Goal: Task Accomplishment & Management: Manage account settings

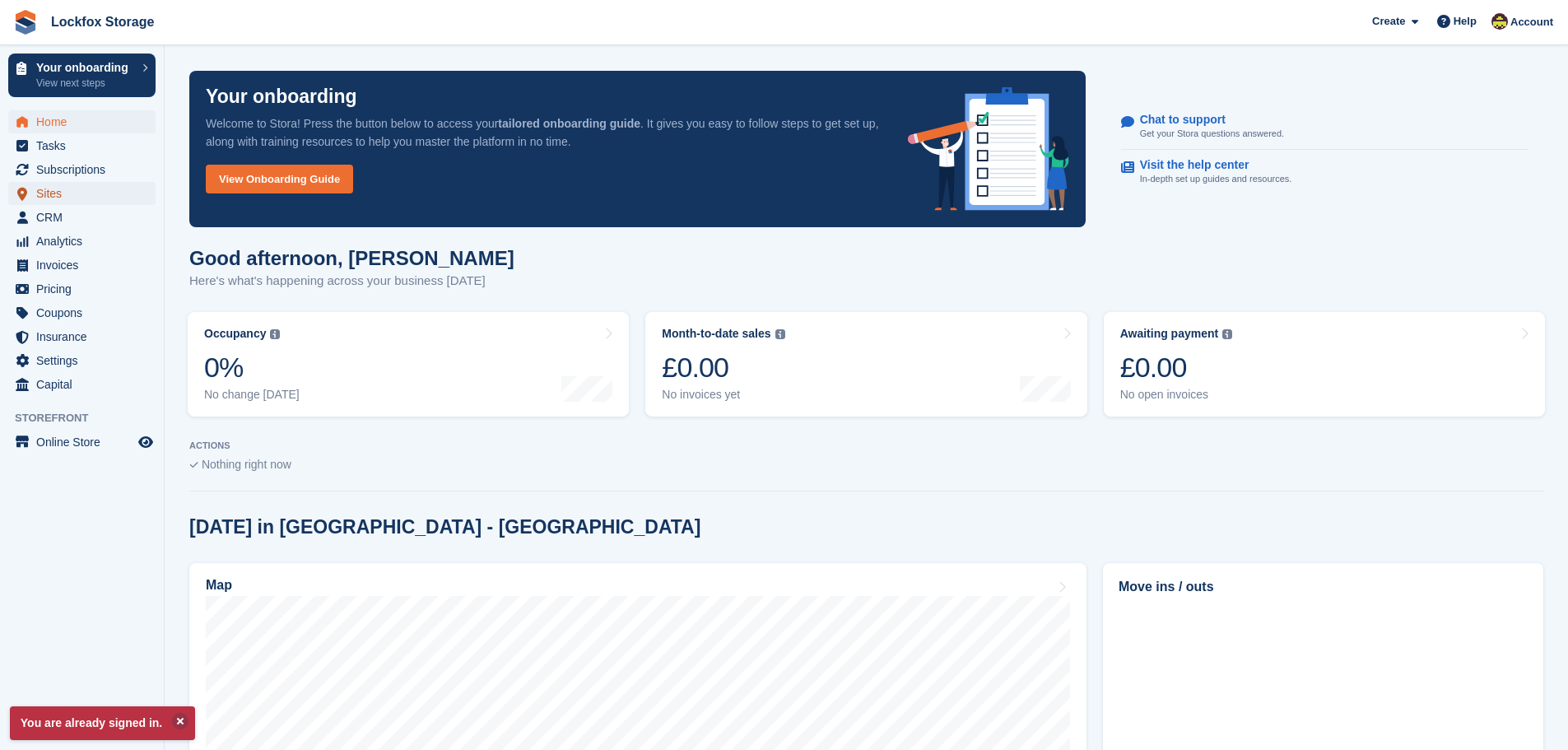
click at [80, 199] on span "Sites" at bounding box center [85, 193] width 98 height 23
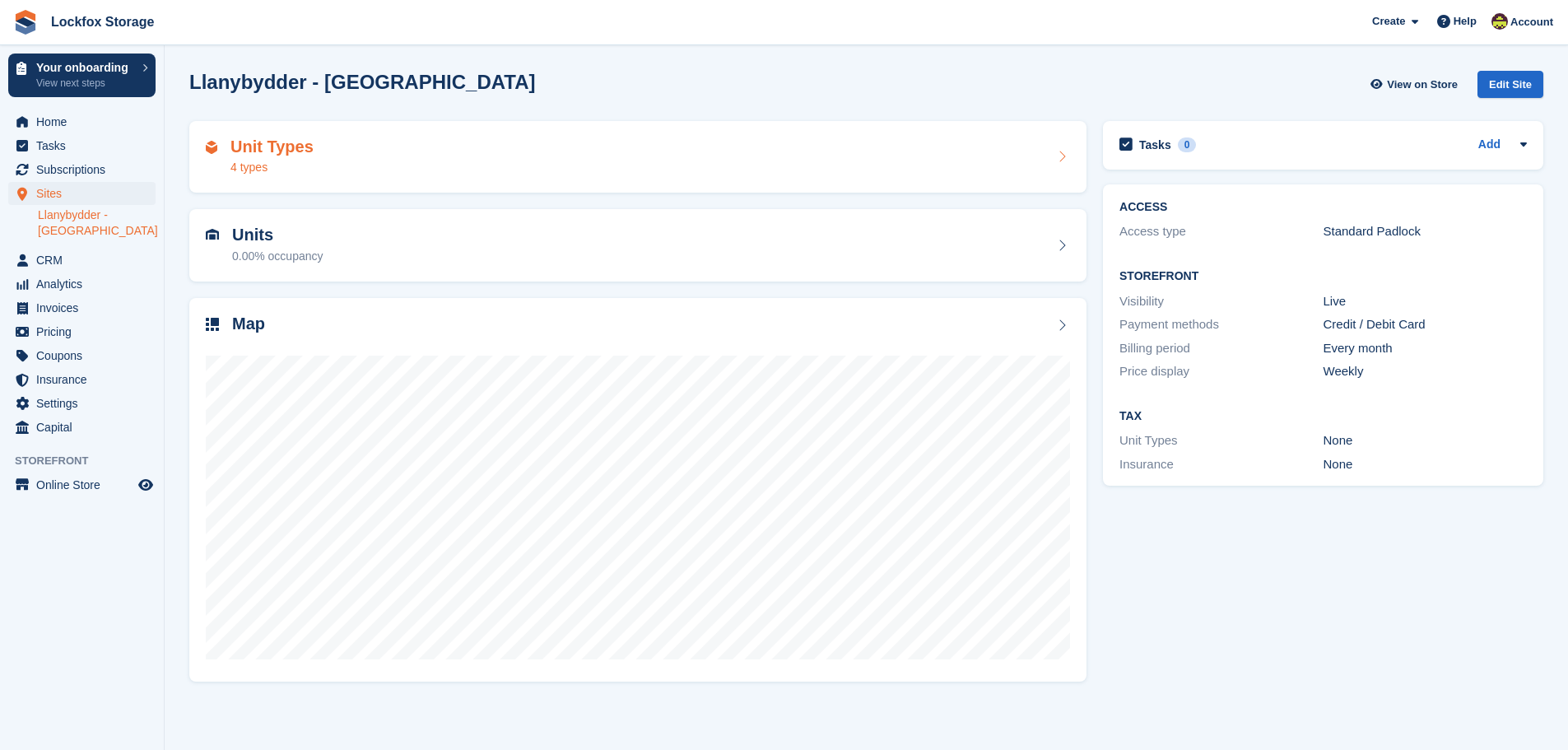
click at [695, 170] on div "Unit Types 4 types" at bounding box center [638, 157] width 864 height 40
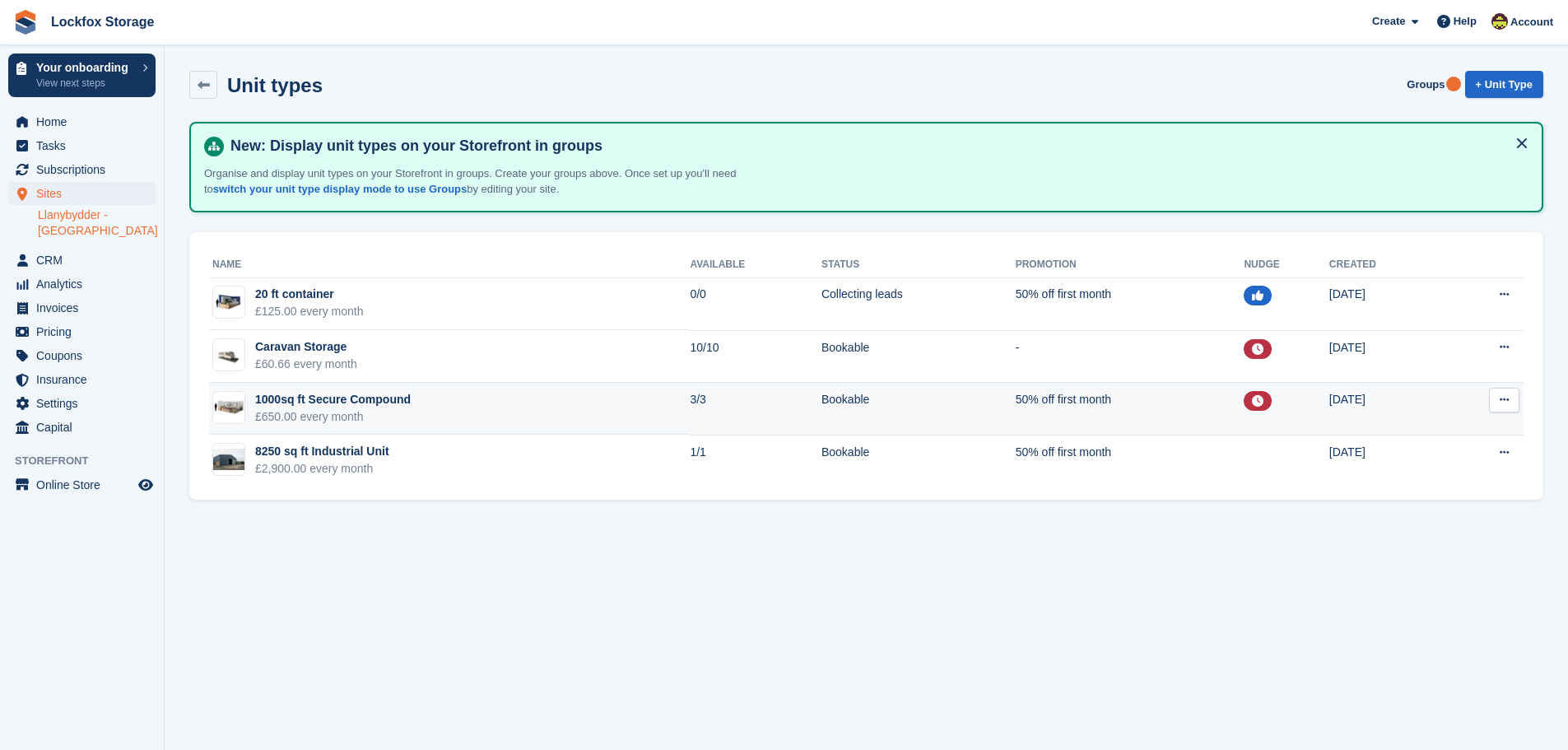
click at [1252, 396] on icon at bounding box center [1257, 400] width 12 height 12
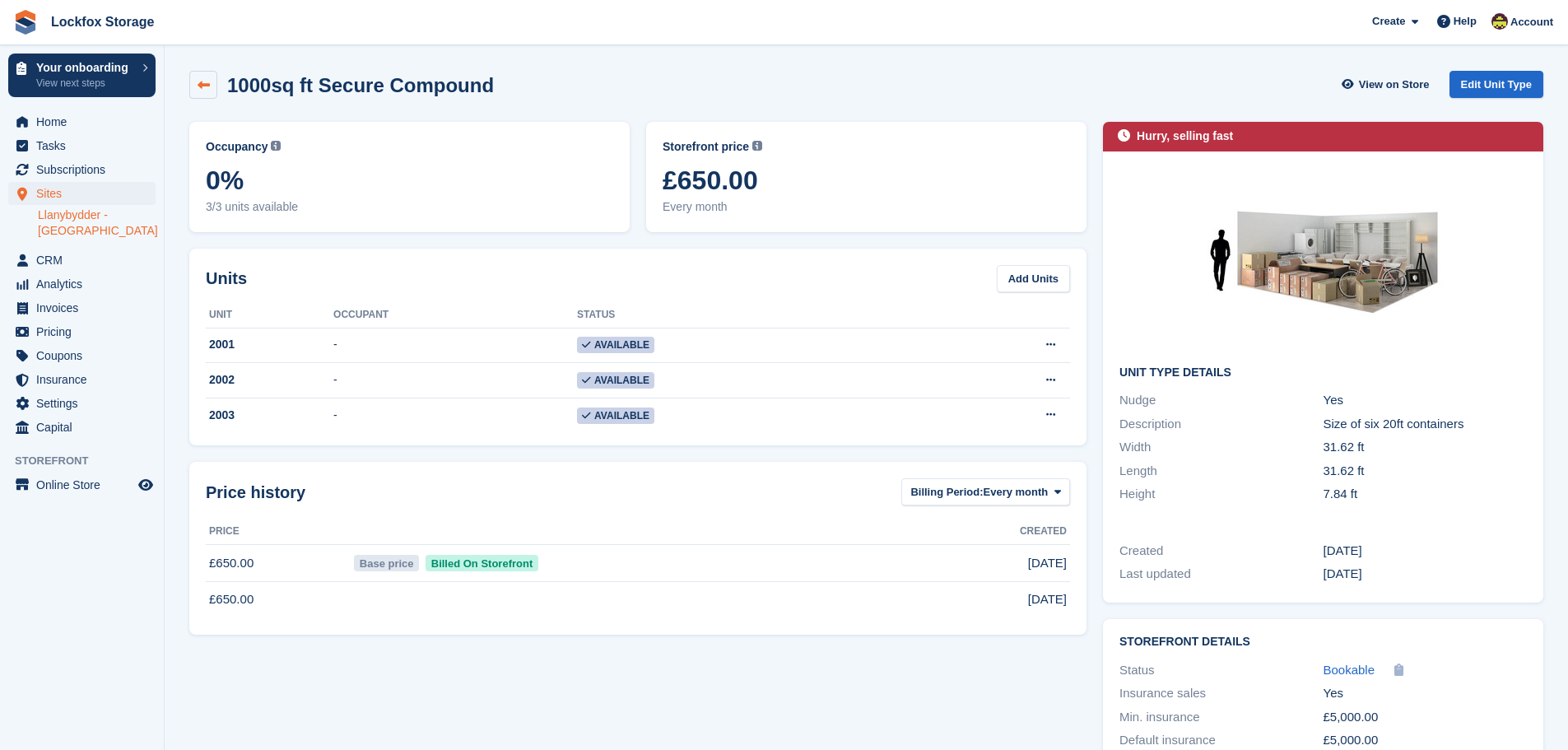
click at [202, 85] on icon at bounding box center [204, 85] width 13 height 13
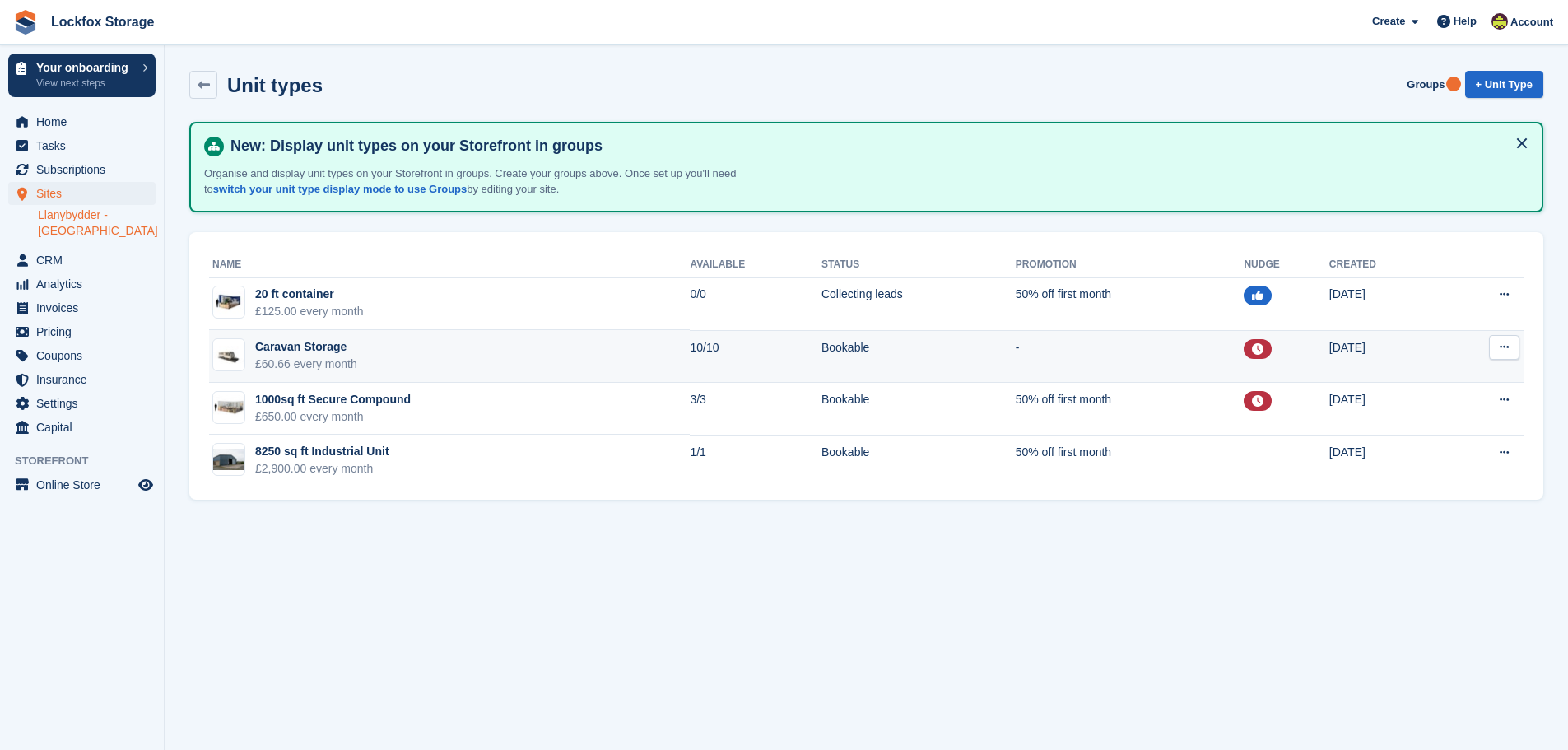
click at [1160, 338] on td "-" at bounding box center [1129, 356] width 229 height 52
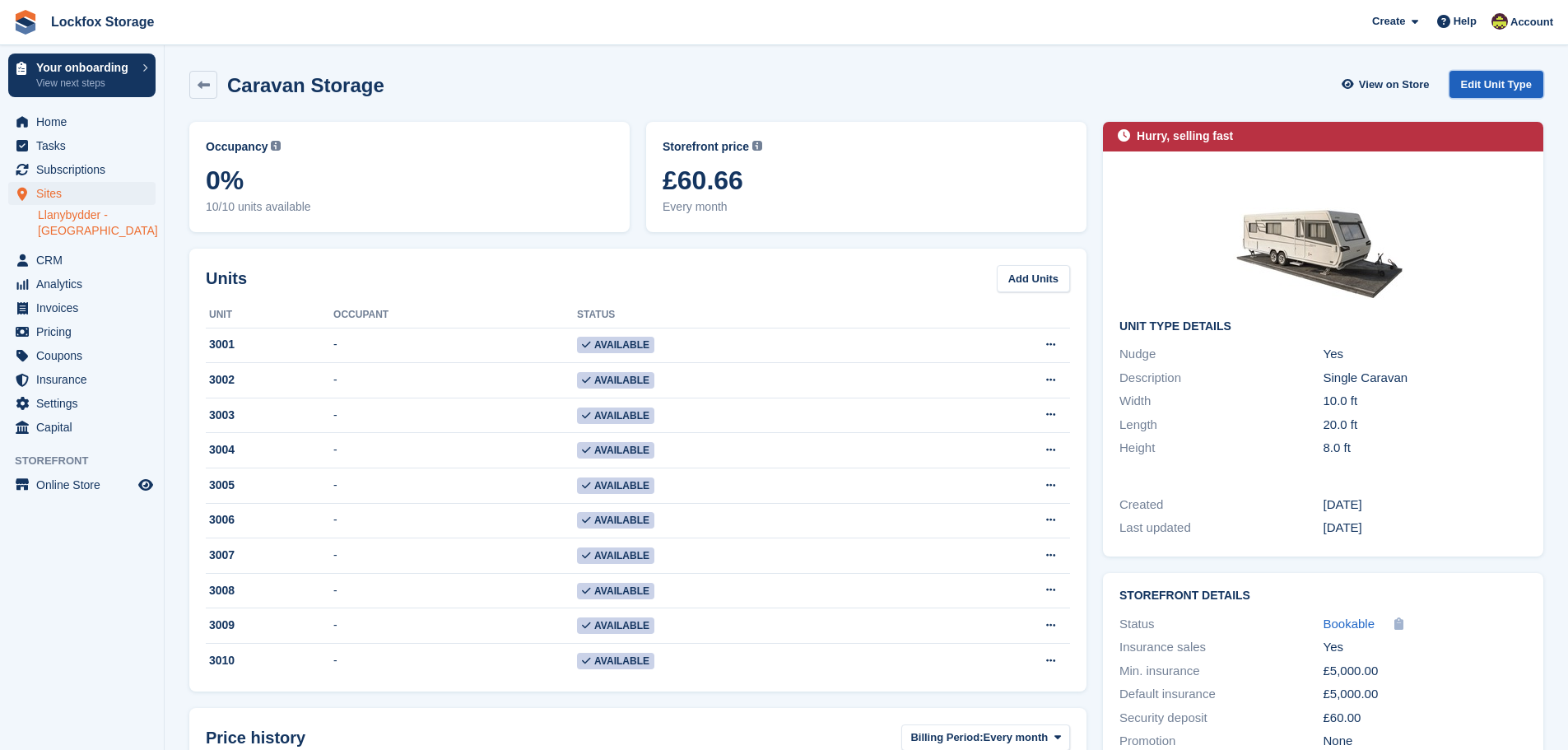
click at [1525, 88] on link "Edit Unit Type" at bounding box center [1496, 84] width 94 height 27
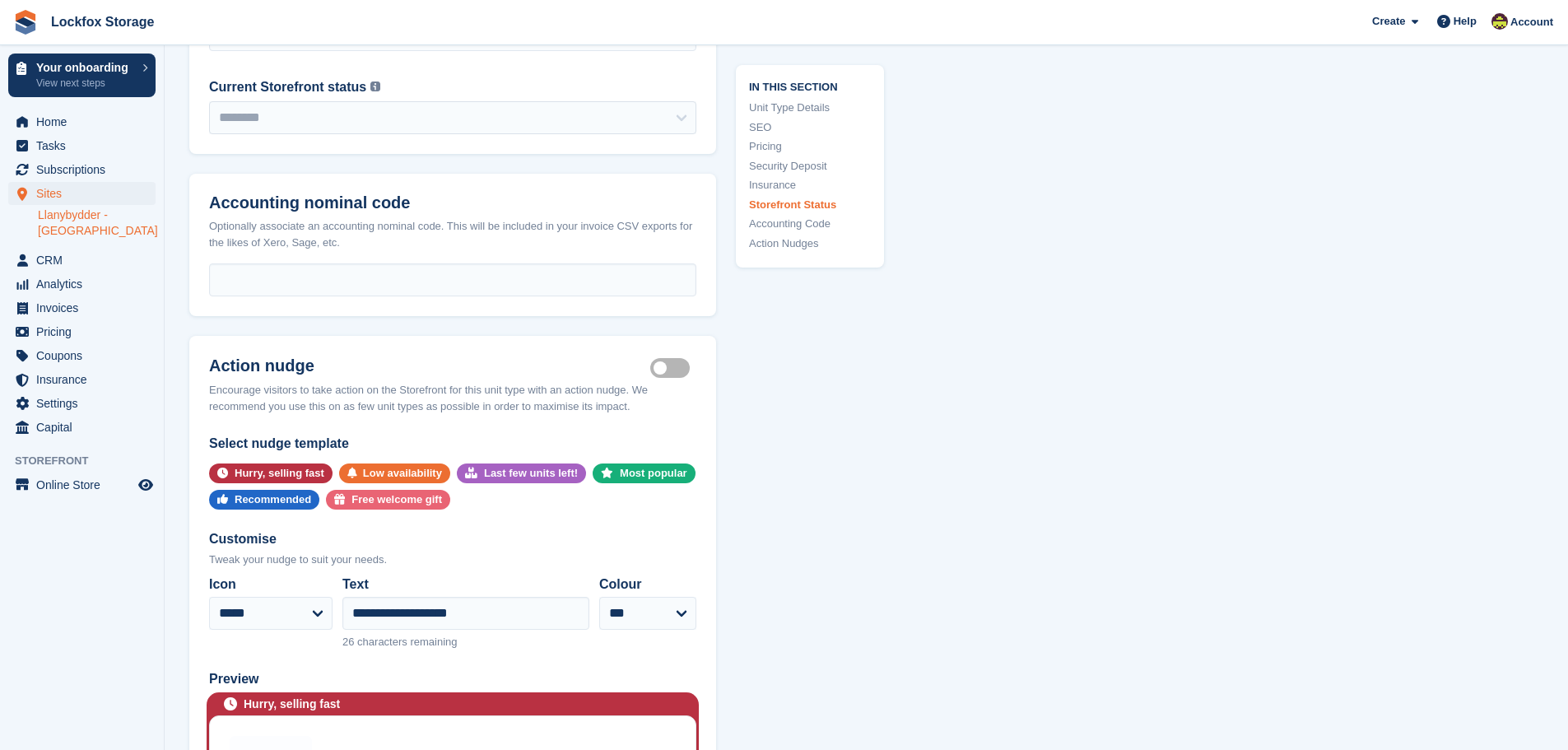
scroll to position [2882, 0]
click at [682, 366] on label "Is active" at bounding box center [673, 367] width 46 height 3
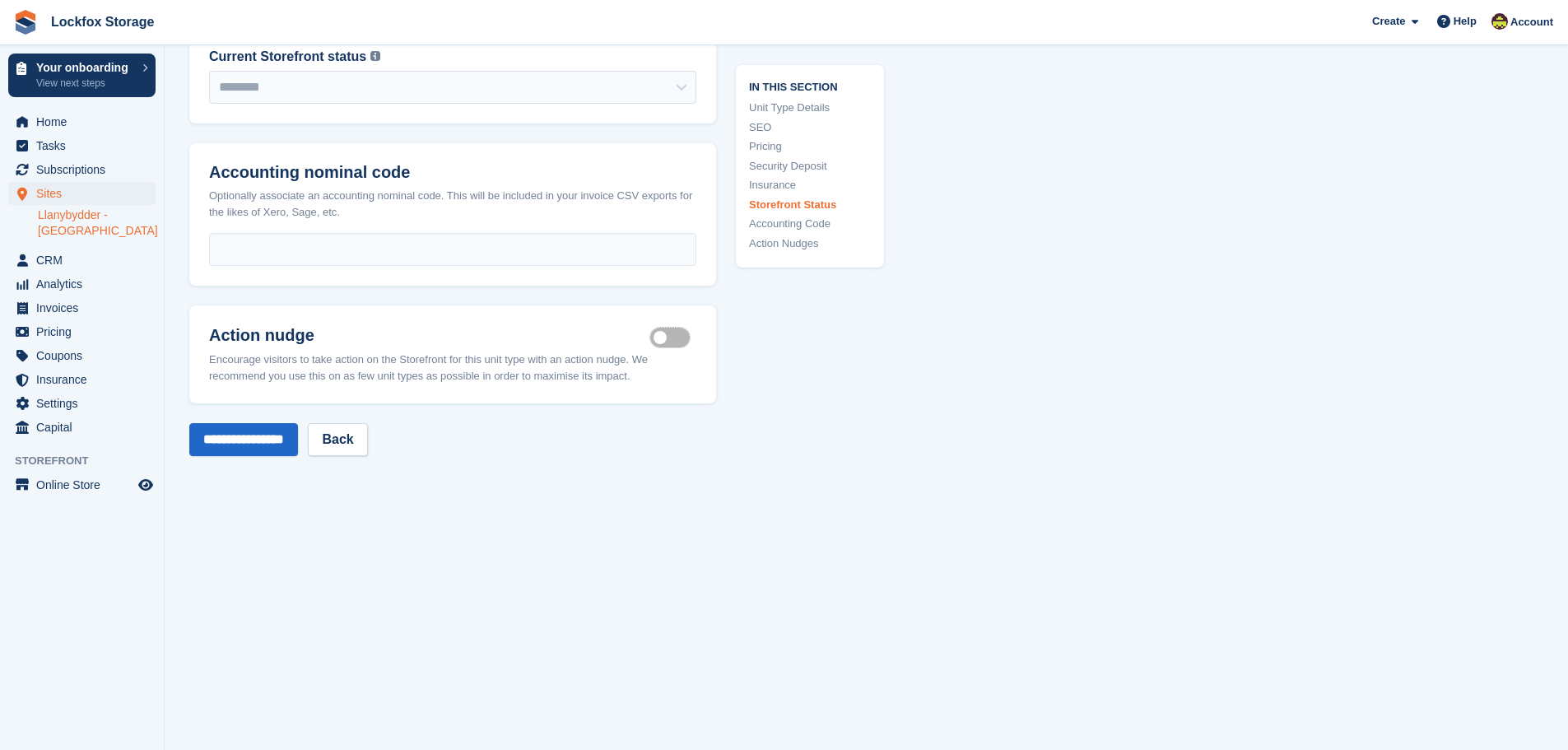
scroll to position [2964, 0]
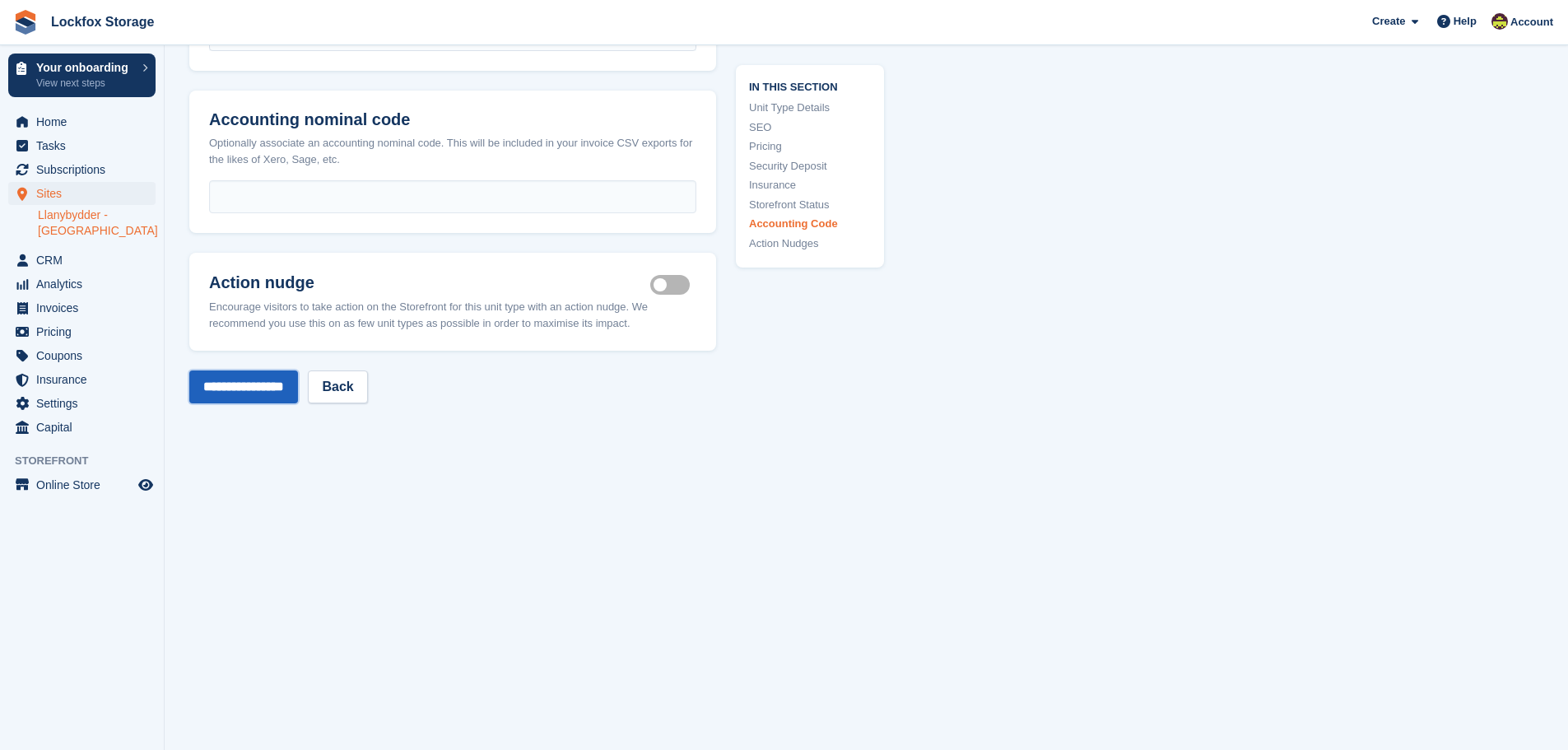
click at [242, 371] on input "**********" at bounding box center [244, 387] width 108 height 33
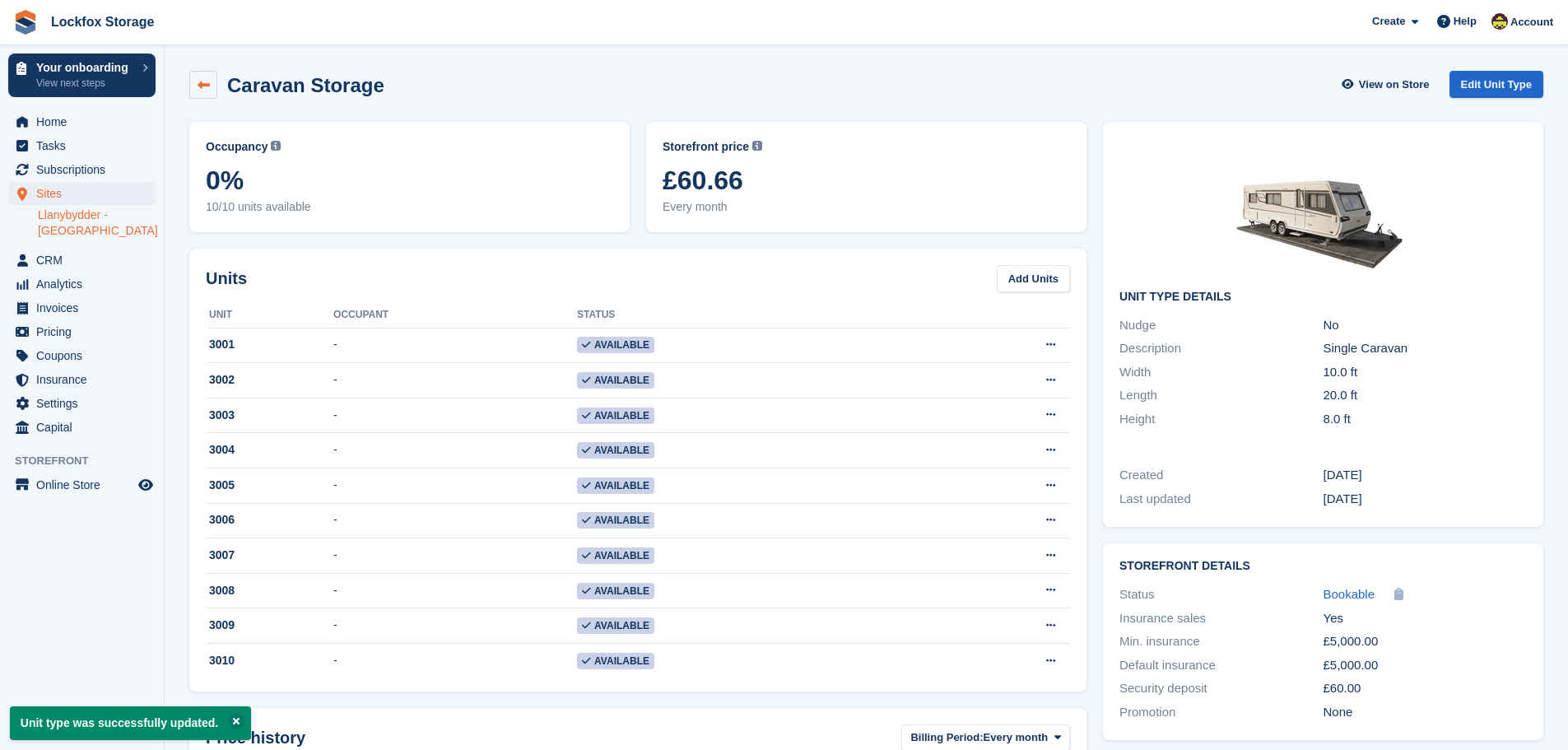
click at [205, 85] on icon at bounding box center [204, 85] width 13 height 13
